Goal: Register for event/course

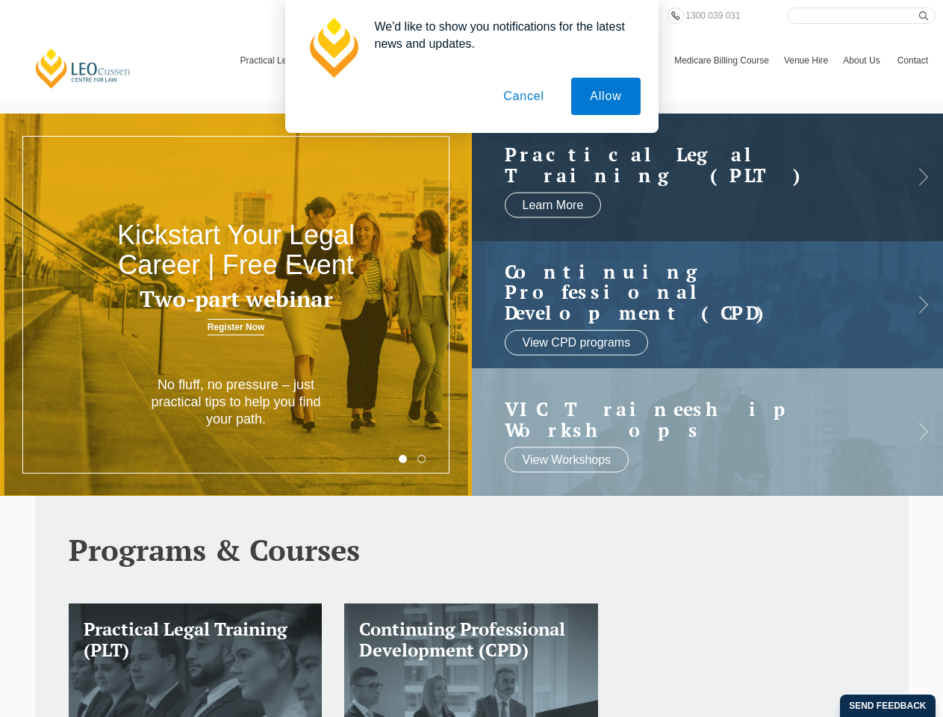
click at [236, 305] on h3 "Two-part webinar" at bounding box center [235, 299] width 283 height 25
click at [605, 96] on button "Allow" at bounding box center [605, 96] width 69 height 37
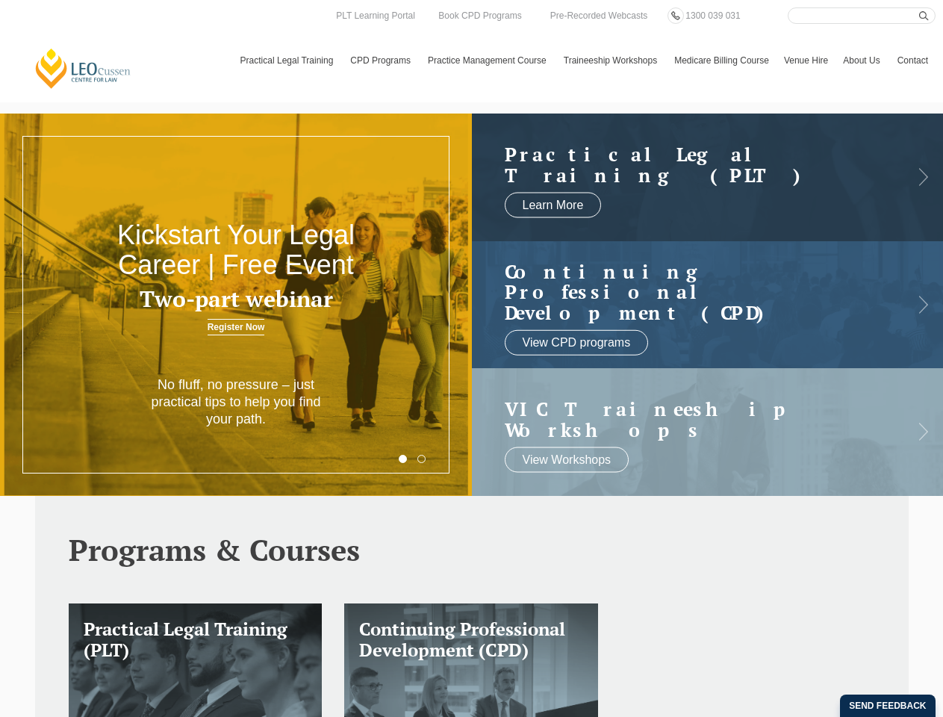
click at [679, 716] on html "[PERSON_NAME] Centre for Law Search here Practical Legal Training Our Practical…" at bounding box center [471, 358] width 943 height 717
